Goal: Task Accomplishment & Management: Use online tool/utility

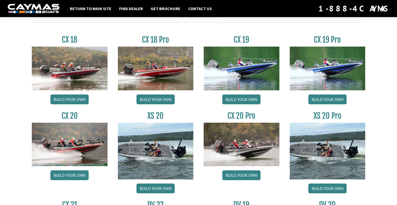
scroll to position [435, 0]
click at [160, 98] on link "Build your own" at bounding box center [155, 99] width 38 height 10
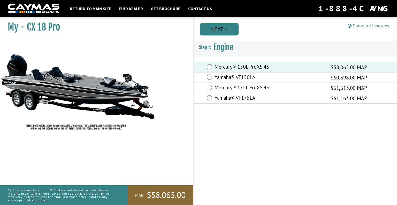
click at [231, 28] on link "Next" at bounding box center [219, 29] width 39 height 12
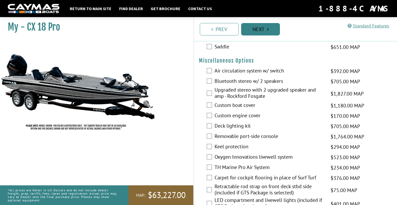
scroll to position [488, 0]
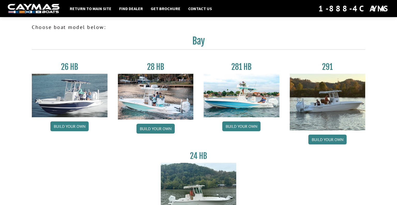
scroll to position [246, 0]
